Goal: Communication & Community: Ask a question

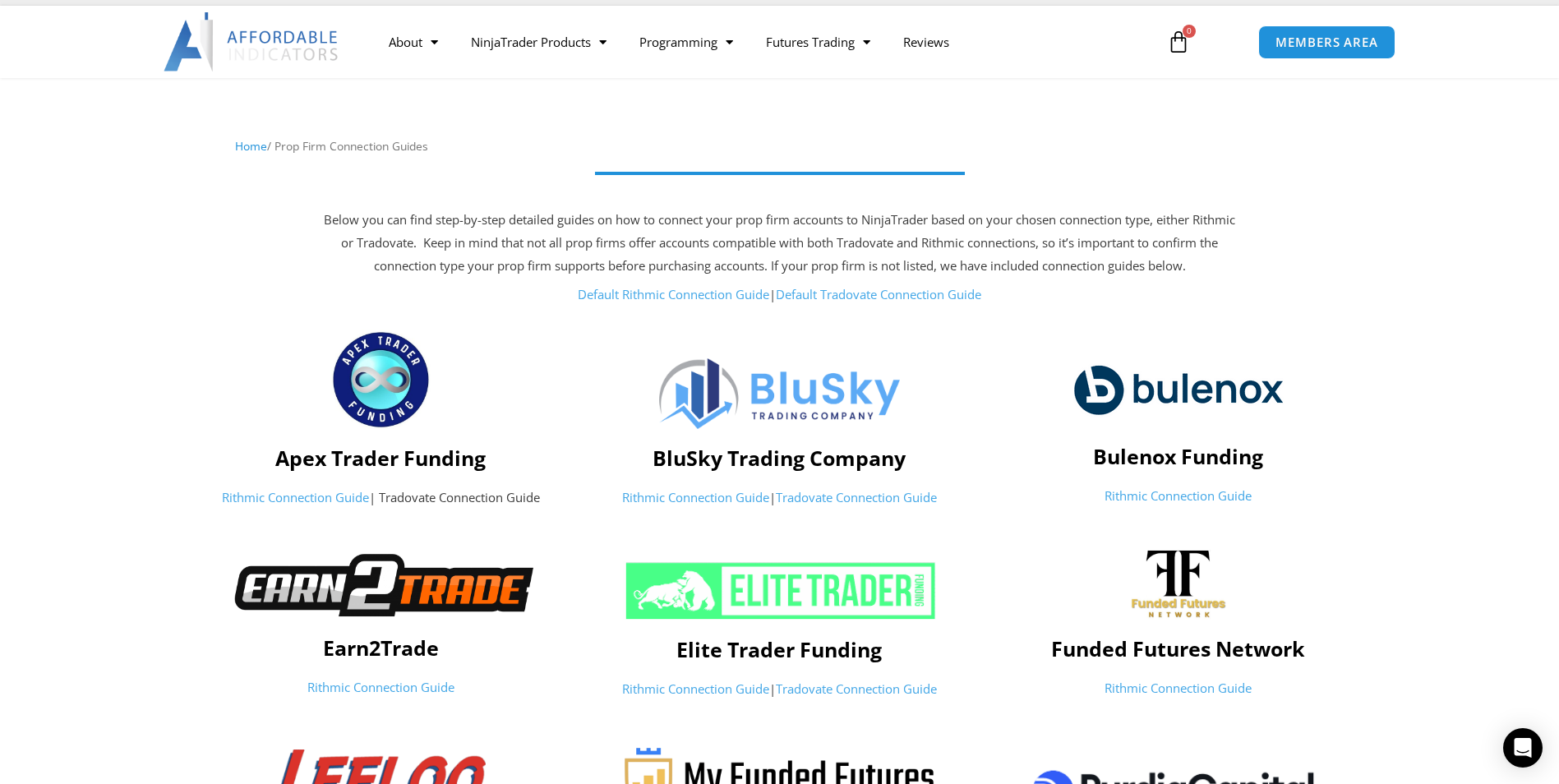
scroll to position [68, 0]
click at [1035, 544] on icon "Open Intercom Messenger" at bounding box center [1522, 747] width 19 height 21
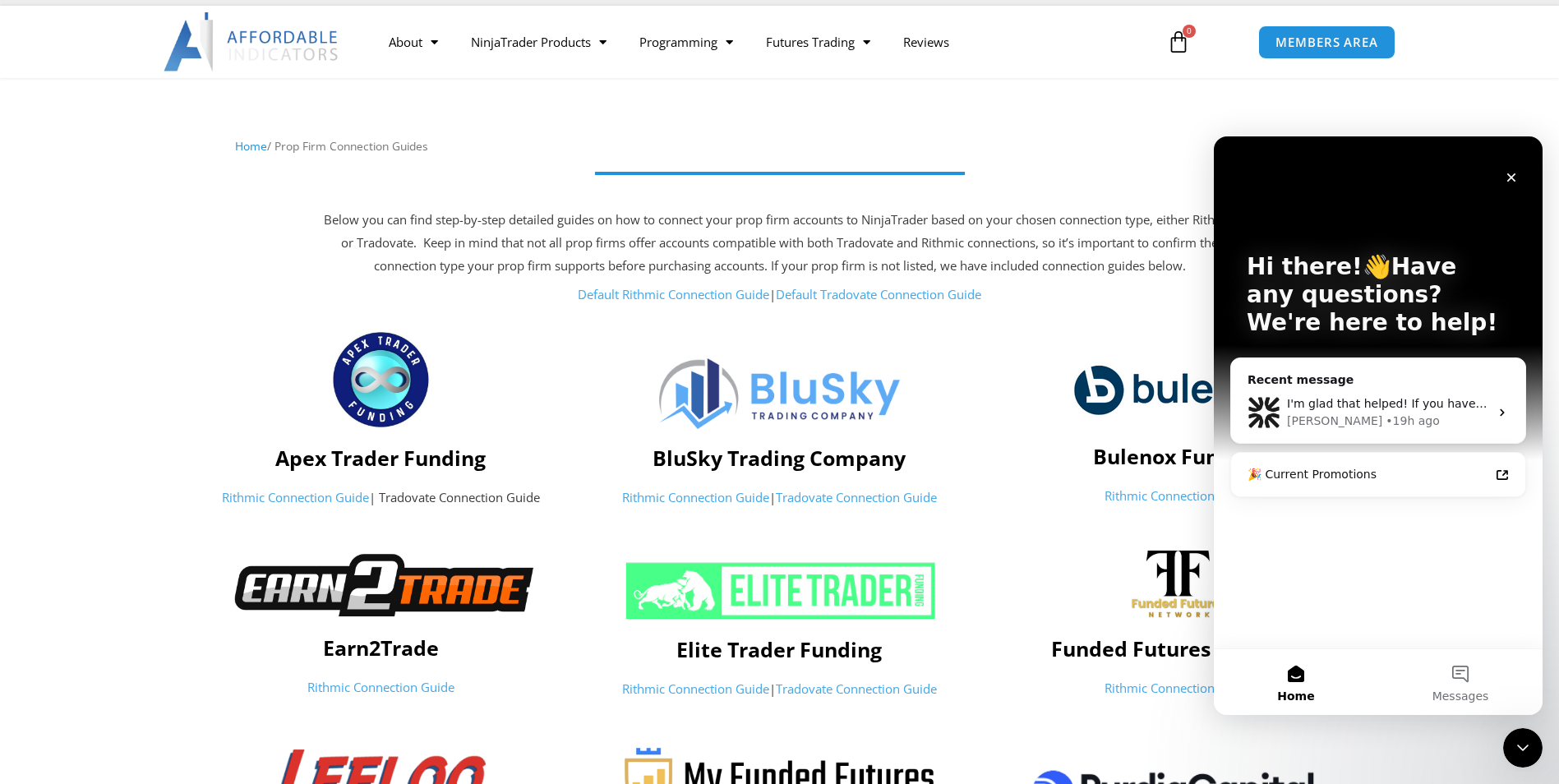
scroll to position [0, 0]
click at [1035, 417] on div "[PERSON_NAME] • 19h ago" at bounding box center [1388, 421] width 203 height 17
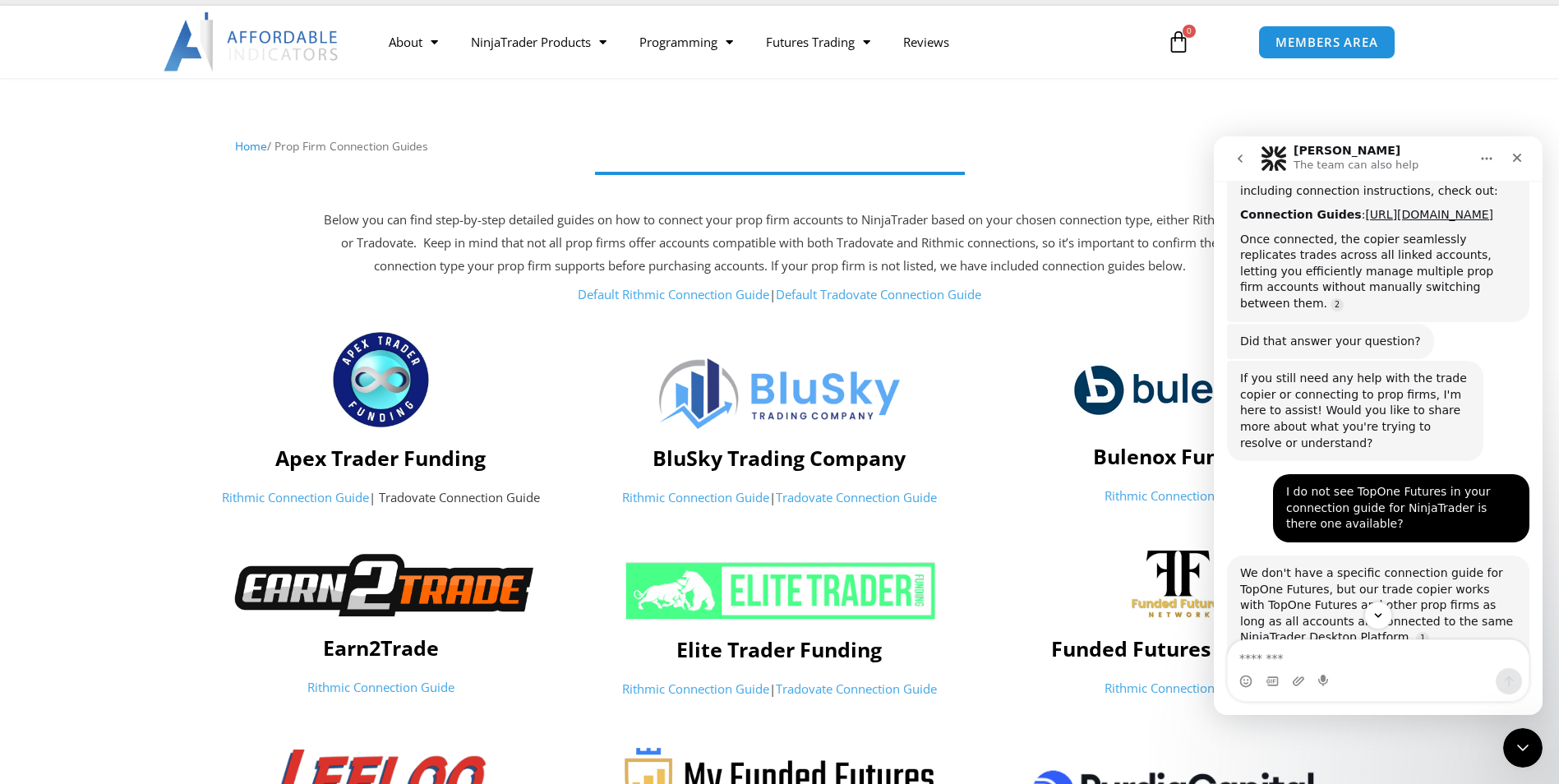
scroll to position [3078, 0]
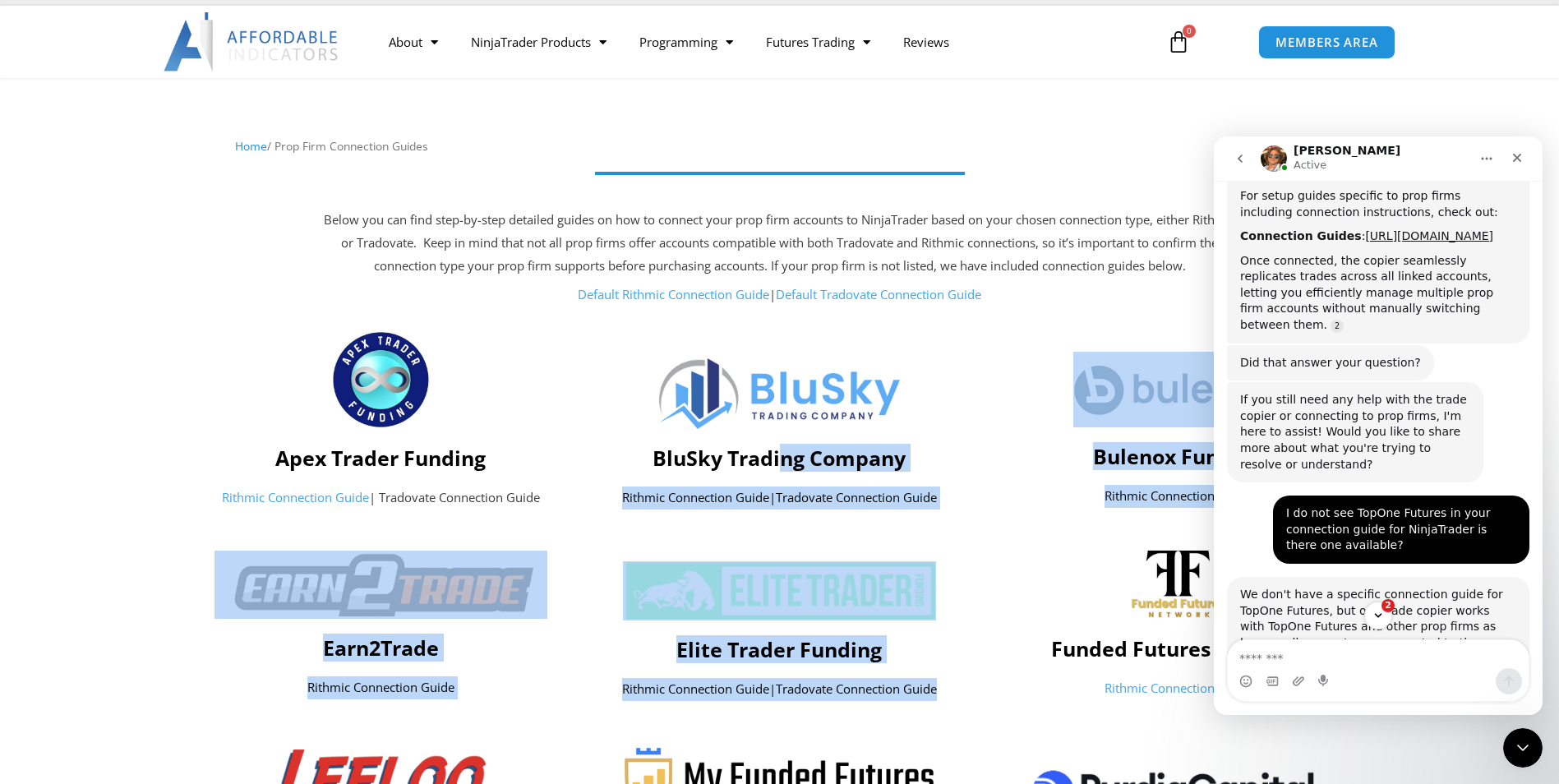
drag, startPoint x: 781, startPoint y: 456, endPoint x: 1093, endPoint y: 623, distance: 353.9
click at [1035, 544] on div "Home / Prop Firm Connection Guides Below you can find step-by-step detailed gui…" at bounding box center [780, 734] width 1559 height 1312
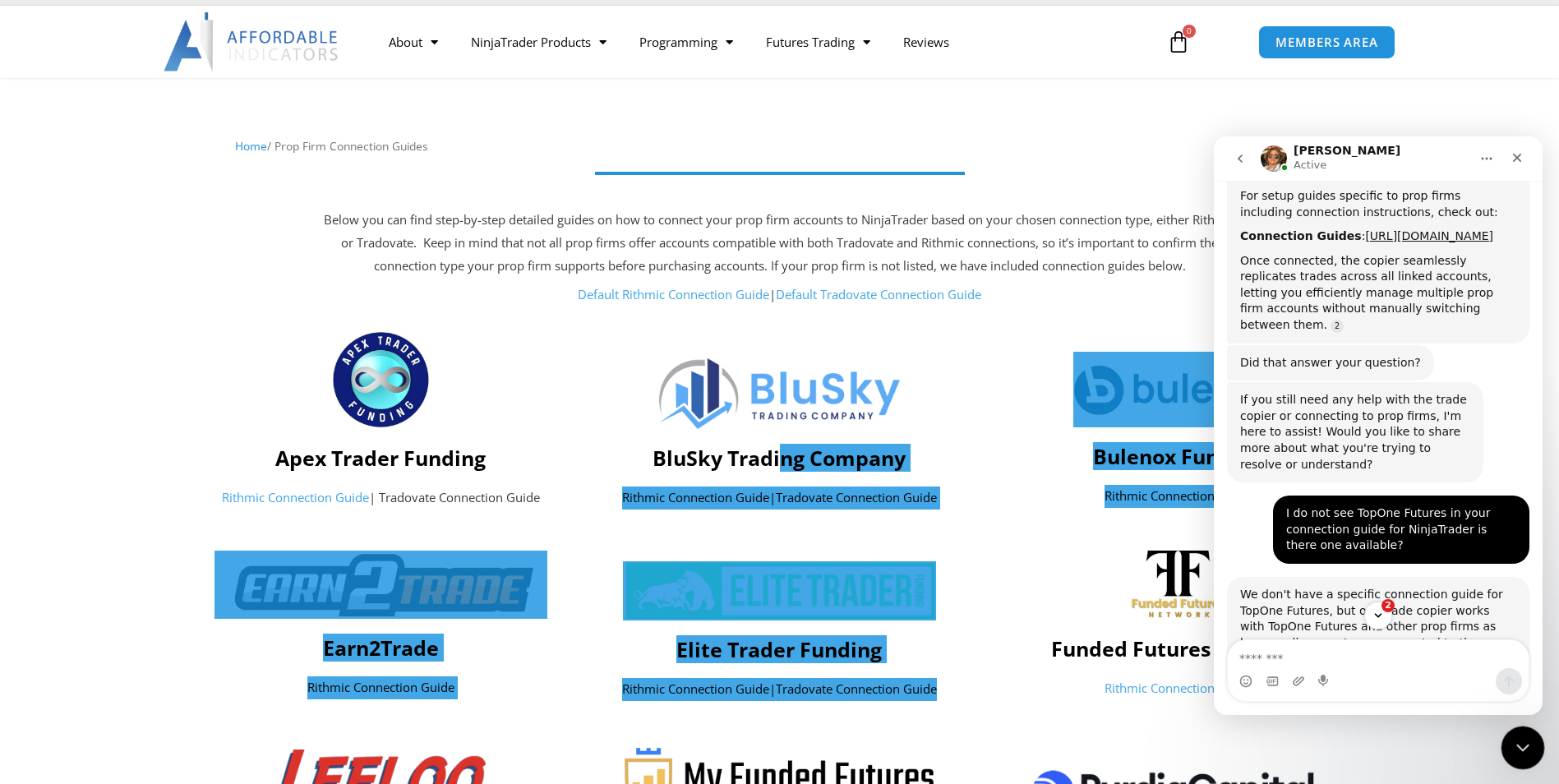
click at [1035, 544] on icon "Close Intercom Messenger" at bounding box center [1520, 744] width 19 height 19
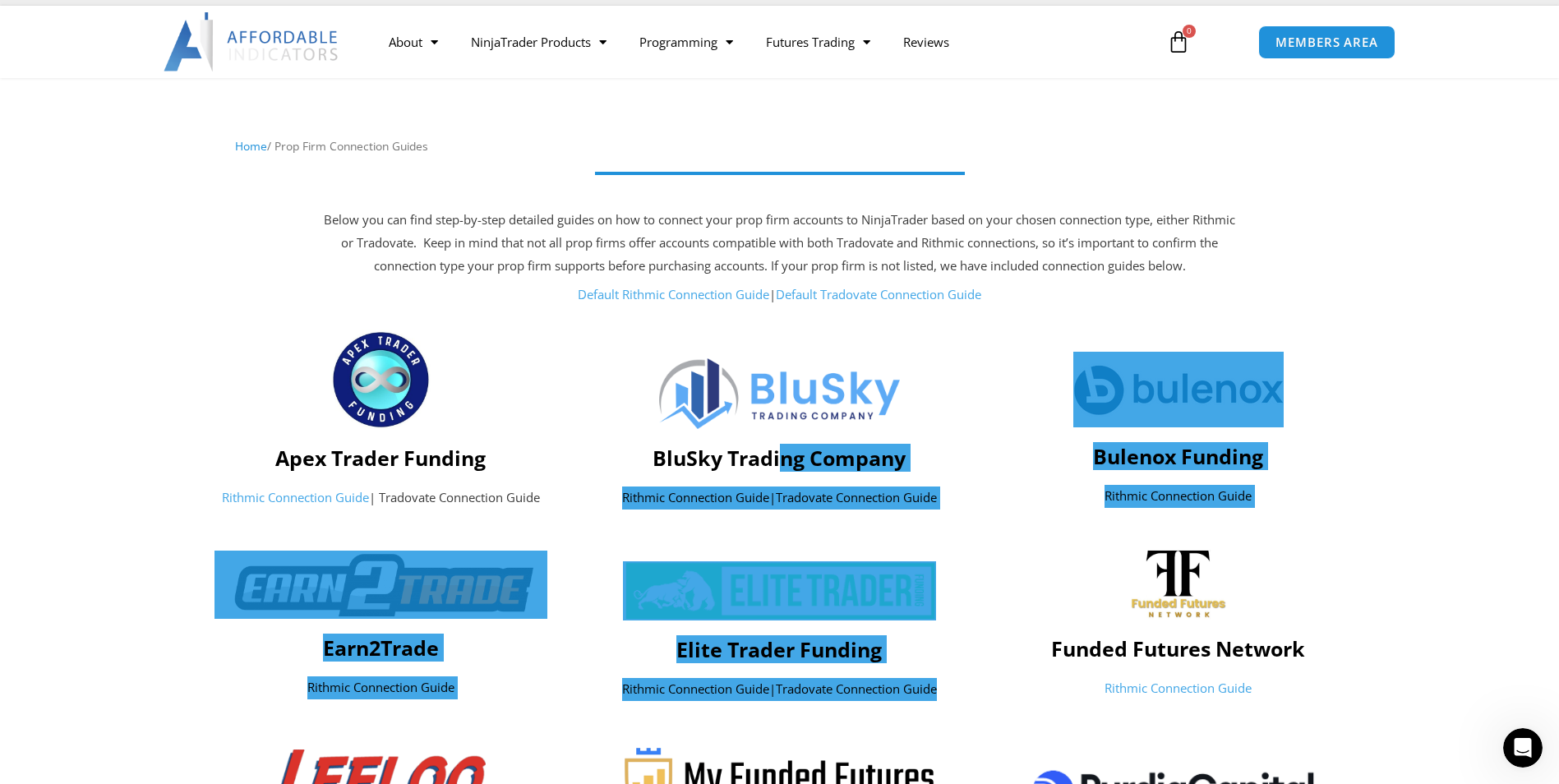
scroll to position [3412, 0]
click at [1035, 544] on div "Open Intercom Messenger" at bounding box center [1520, 745] width 54 height 54
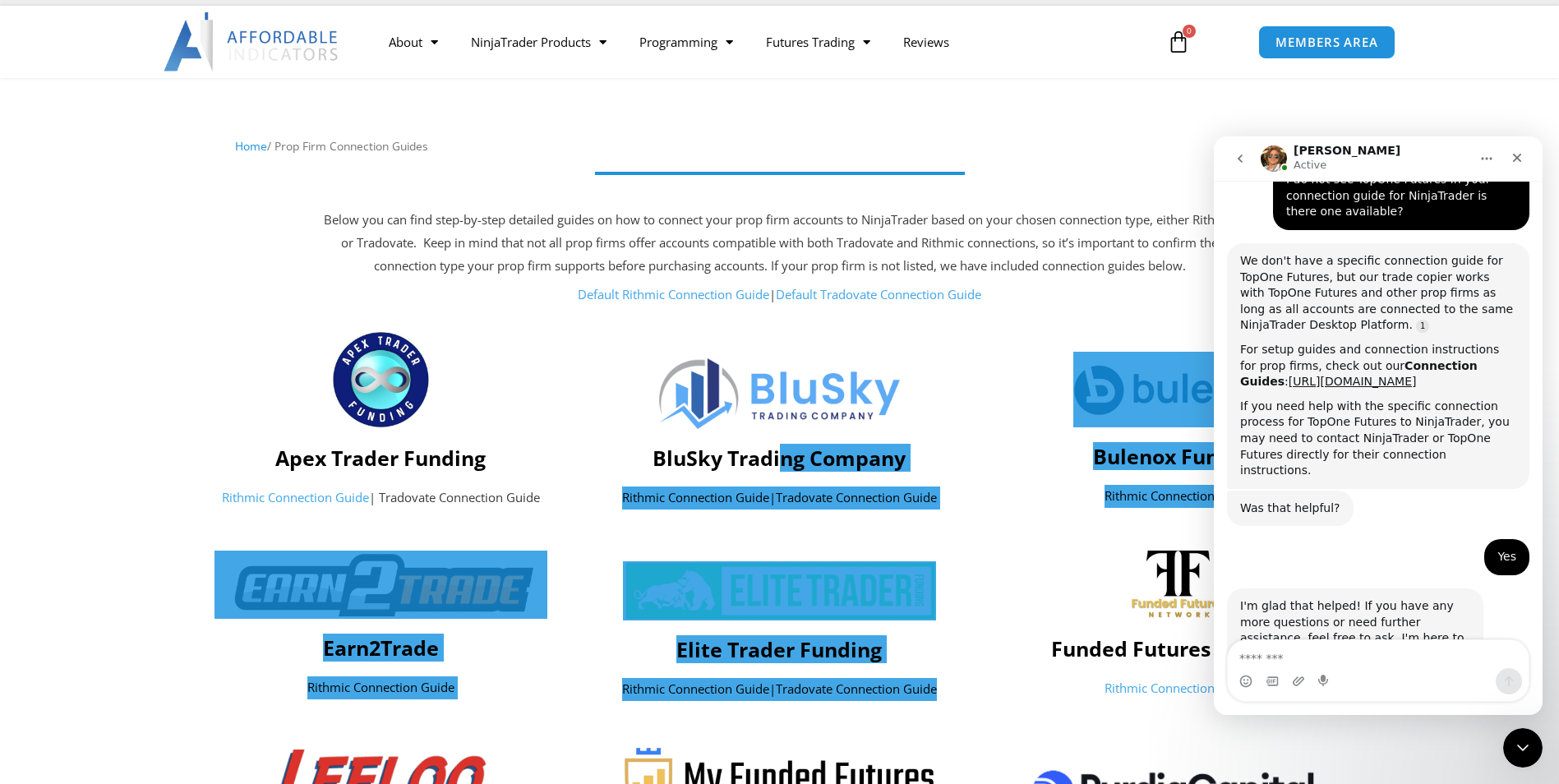
click at [1035, 544] on textarea "Message…" at bounding box center [1379, 654] width 301 height 28
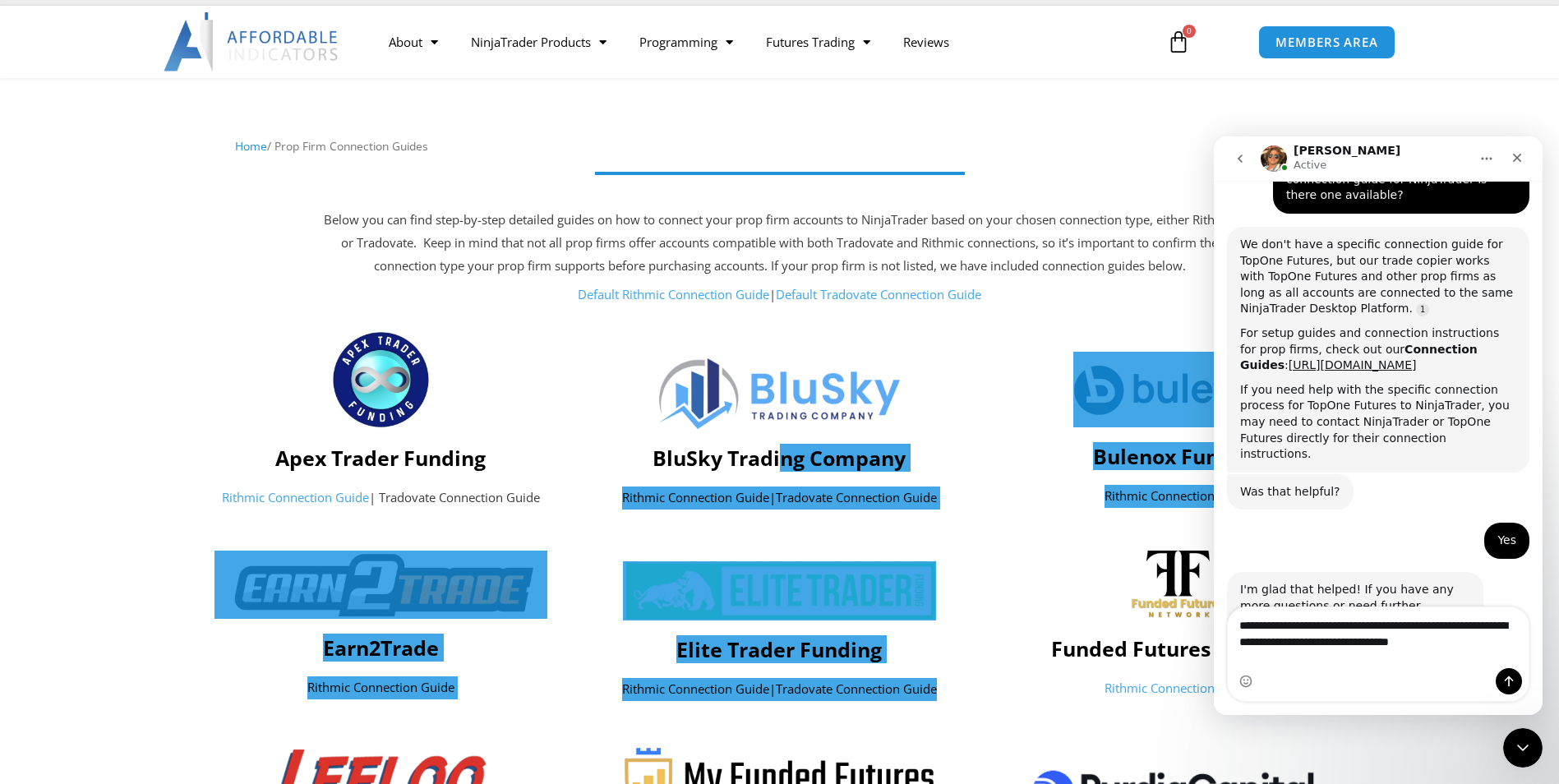
scroll to position [14, 0]
type textarea "**********"
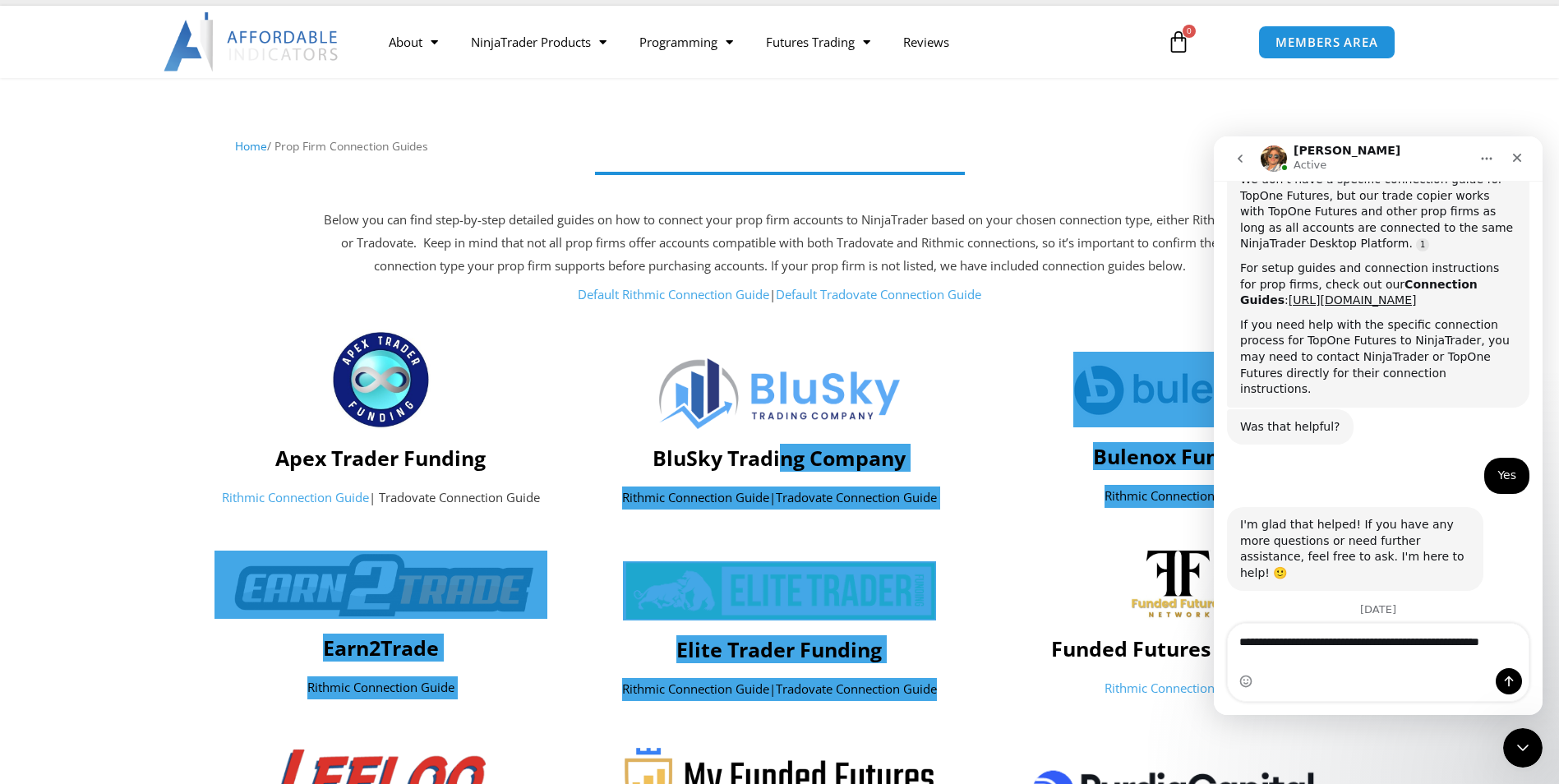
scroll to position [3509, 0]
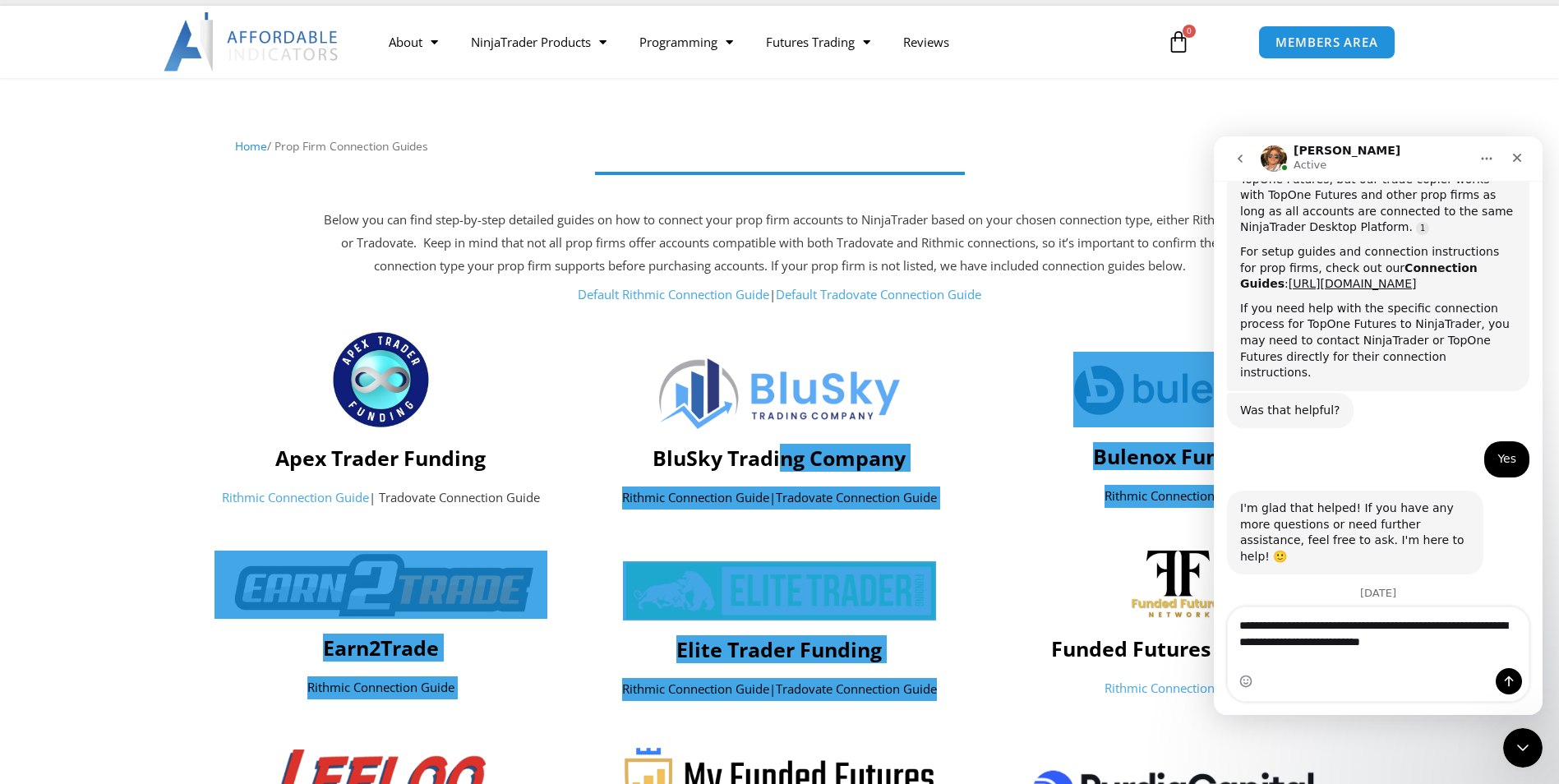
type textarea "**********"
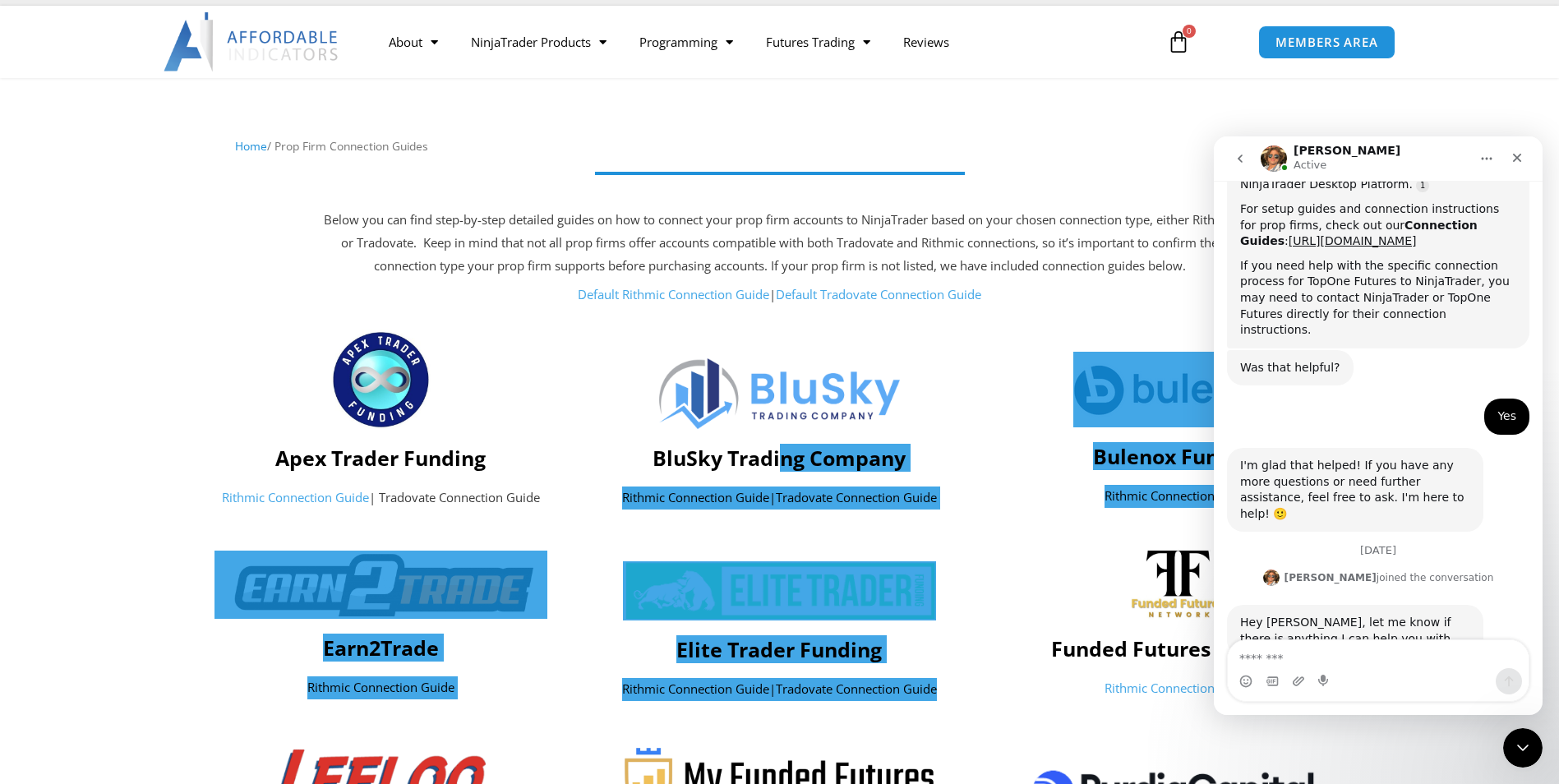
scroll to position [3563, 0]
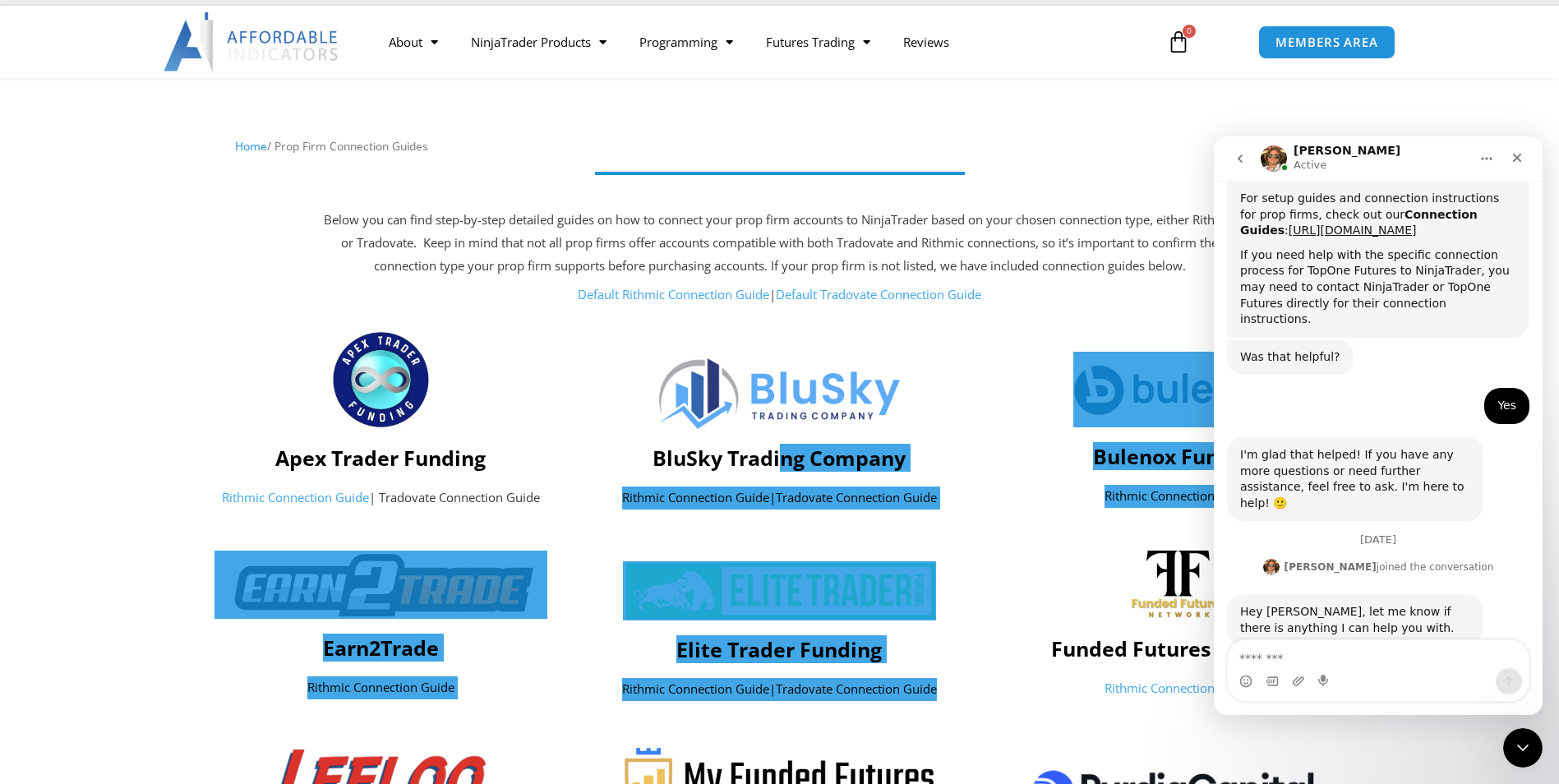
drag, startPoint x: 1235, startPoint y: 521, endPoint x: 1274, endPoint y: 546, distance: 46.3
click at [1035, 544] on div "Hey Alexander I have some questions I have called your phone number twice would…" at bounding box center [1379, 717] width 303 height 86
click at [1035, 544] on textarea "Message…" at bounding box center [1379, 654] width 301 height 28
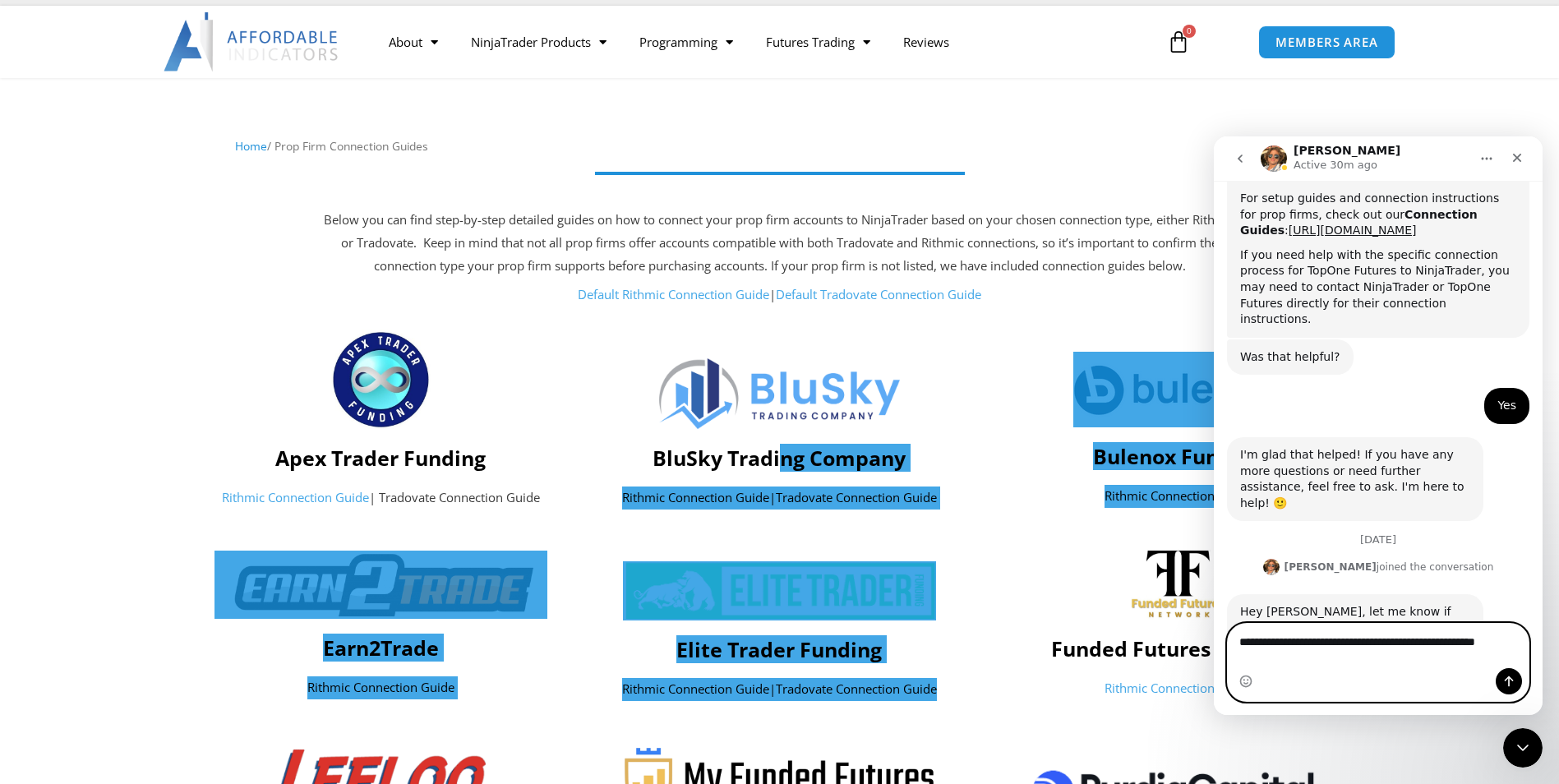
scroll to position [3580, 0]
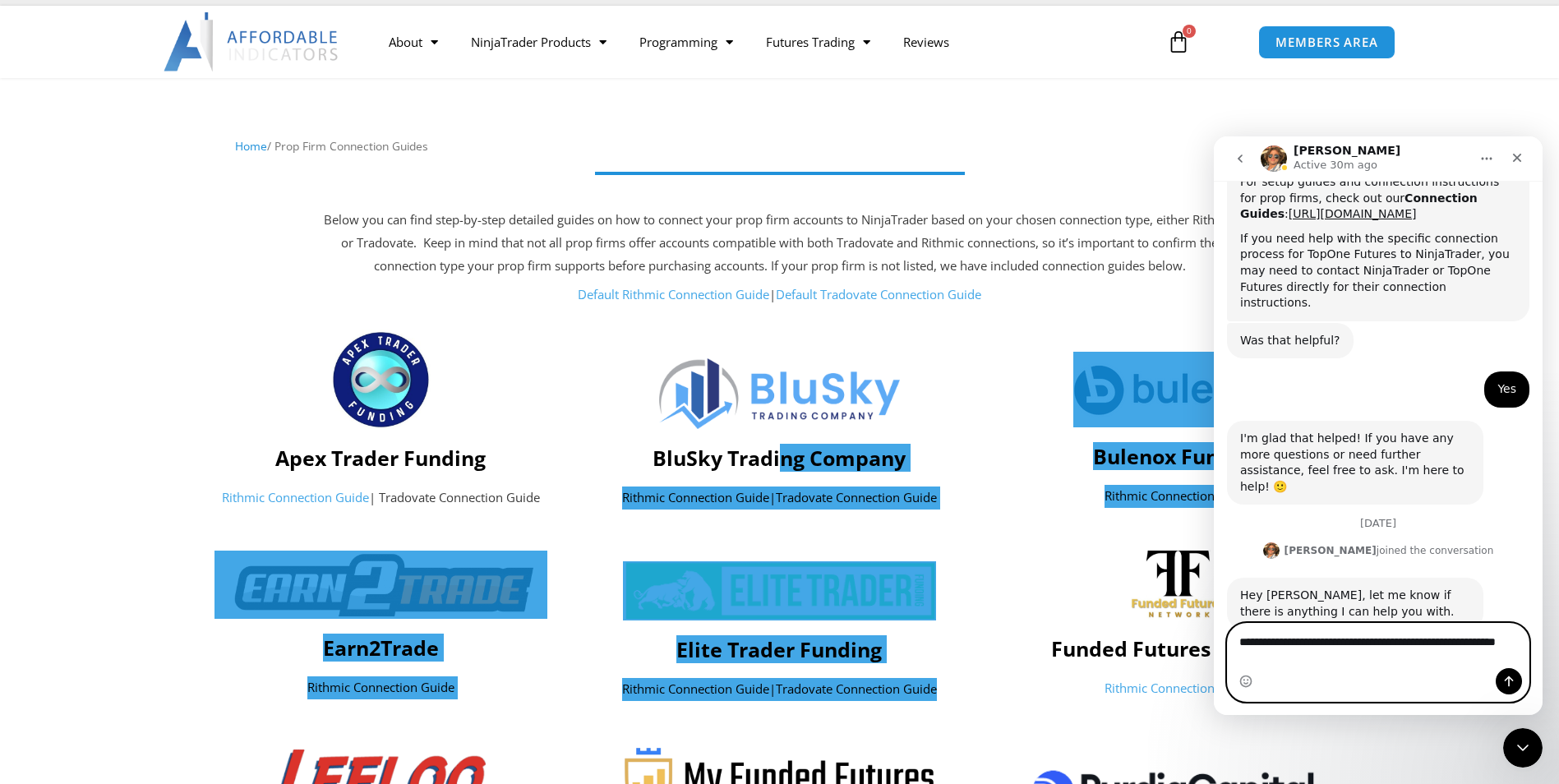
type textarea "**********"
